Goal: Find contact information: Find contact information

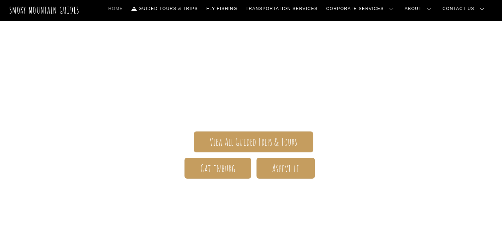
scroll to position [69, 0]
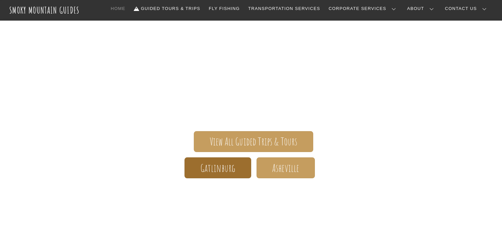
click at [223, 171] on span "Gatlinburg" at bounding box center [217, 168] width 35 height 7
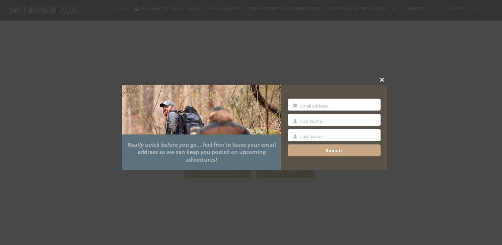
click at [381, 82] on span at bounding box center [382, 80] width 10 height 4
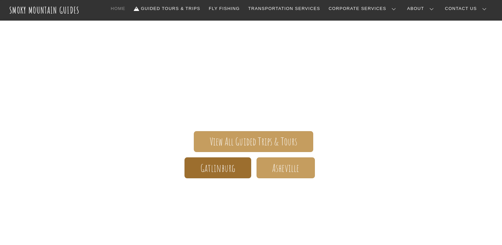
click at [214, 165] on span "Gatlinburg" at bounding box center [217, 168] width 35 height 7
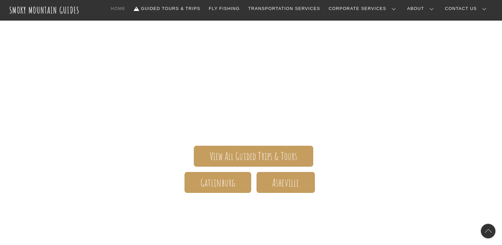
scroll to position [54, 0]
click at [218, 180] on span "Gatlinburg" at bounding box center [217, 183] width 35 height 7
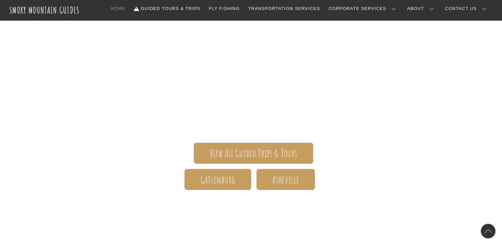
scroll to position [58, 0]
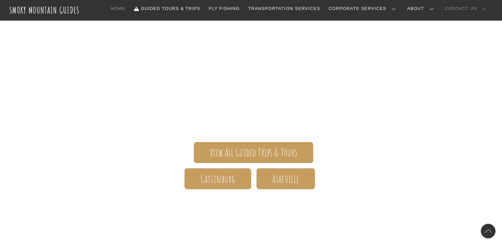
click at [475, 9] on link "Contact Us" at bounding box center [466, 9] width 49 height 14
click at [0, 0] on link "Contact Us" at bounding box center [0, 0] width 0 height 0
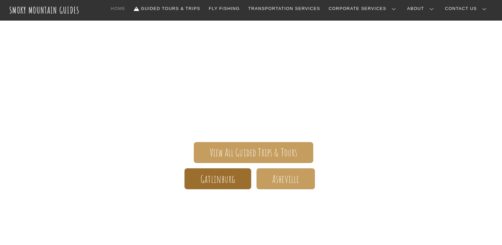
click at [213, 177] on span "Gatlinburg" at bounding box center [217, 179] width 35 height 7
